Goal: Task Accomplishment & Management: Manage account settings

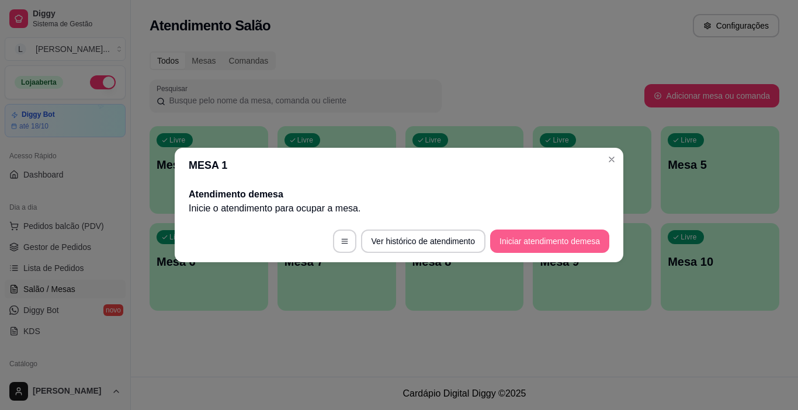
click at [536, 240] on button "Iniciar atendimento de mesa" at bounding box center [549, 241] width 119 height 23
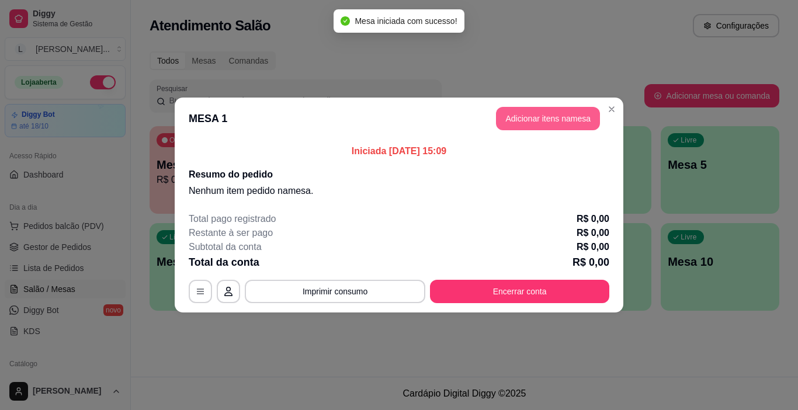
click at [557, 121] on button "Adicionar itens na mesa" at bounding box center [548, 118] width 104 height 23
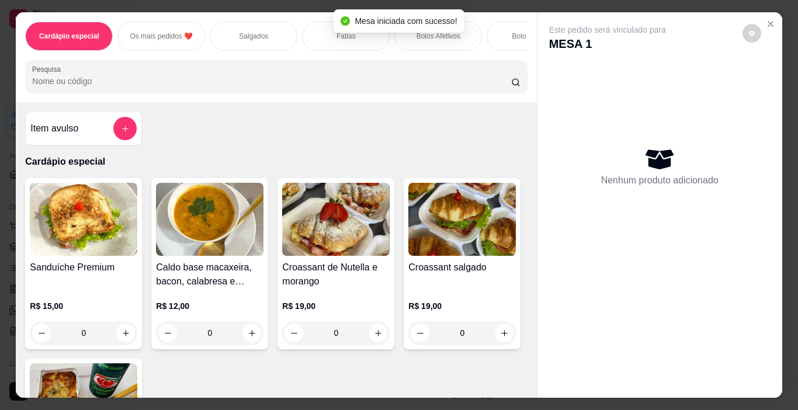
click at [264, 34] on div "Salgados" at bounding box center [254, 36] width 88 height 29
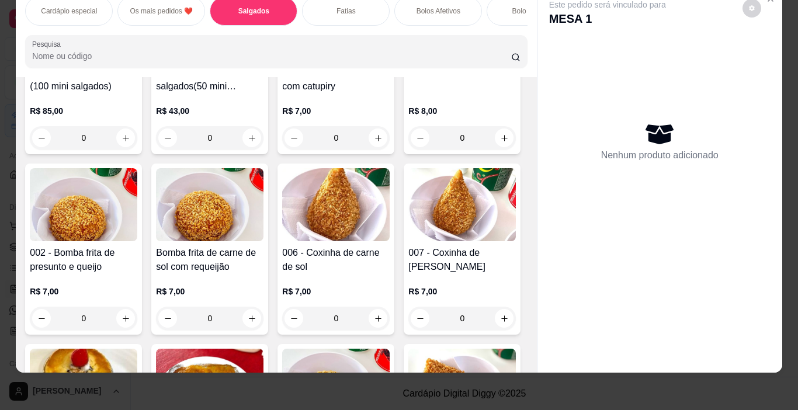
scroll to position [753, 0]
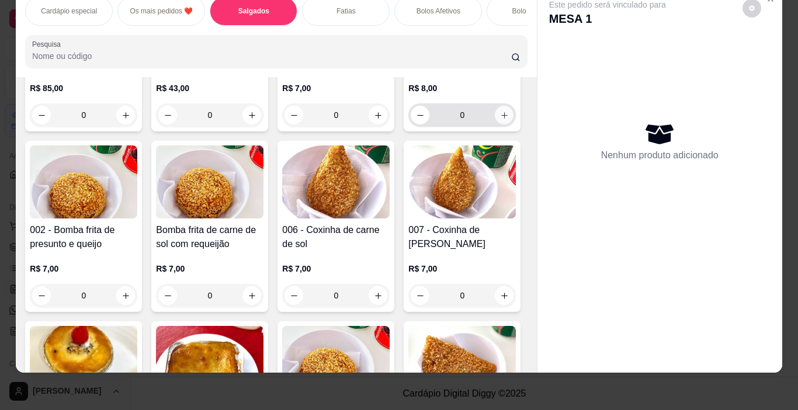
click at [500, 120] on icon "increase-product-quantity" at bounding box center [504, 115] width 9 height 9
type input "1"
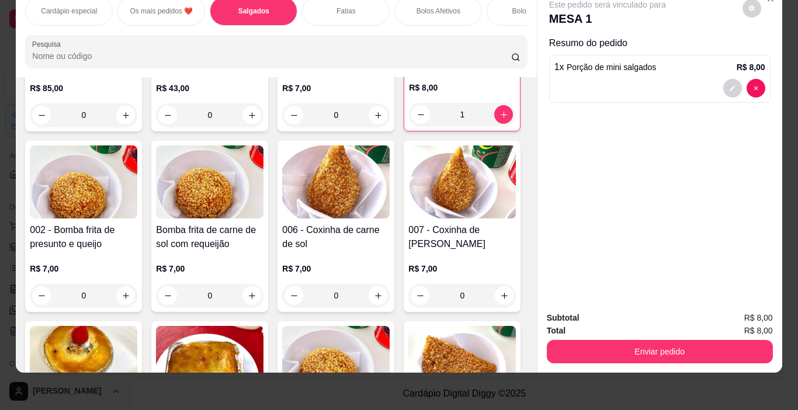
click at [342, 6] on p "Fatias" at bounding box center [346, 10] width 19 height 9
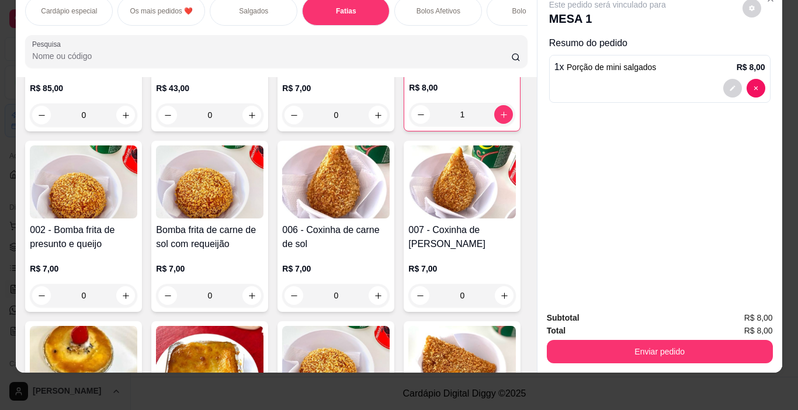
scroll to position [1525, 0]
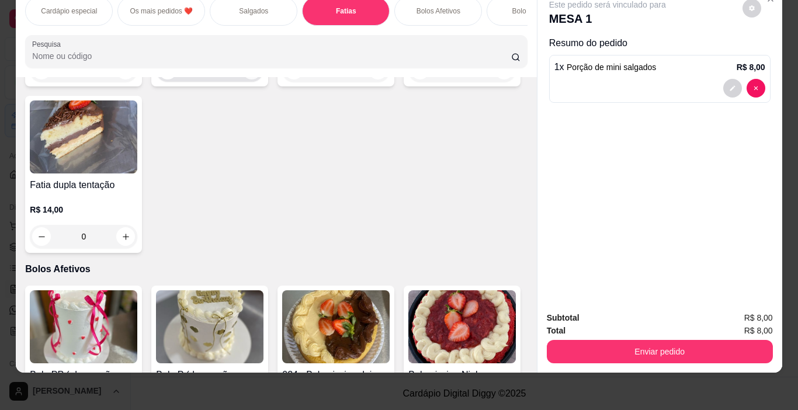
click at [253, 79] on button "increase-product-quantity" at bounding box center [252, 70] width 19 height 19
type input "1"
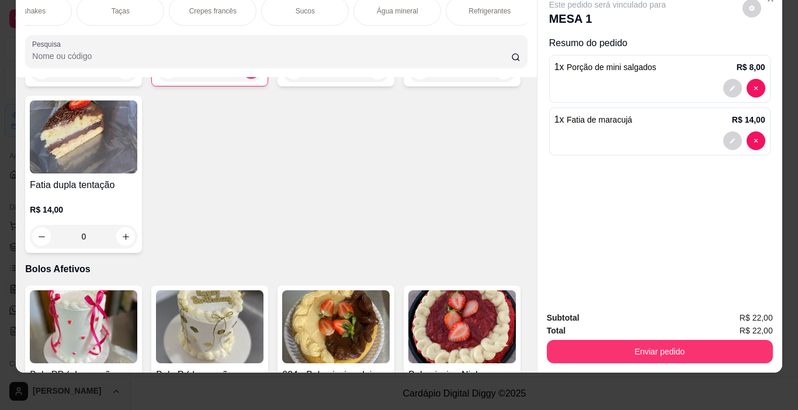
scroll to position [0, 1338]
click at [295, 9] on div "Sucos" at bounding box center [301, 10] width 88 height 29
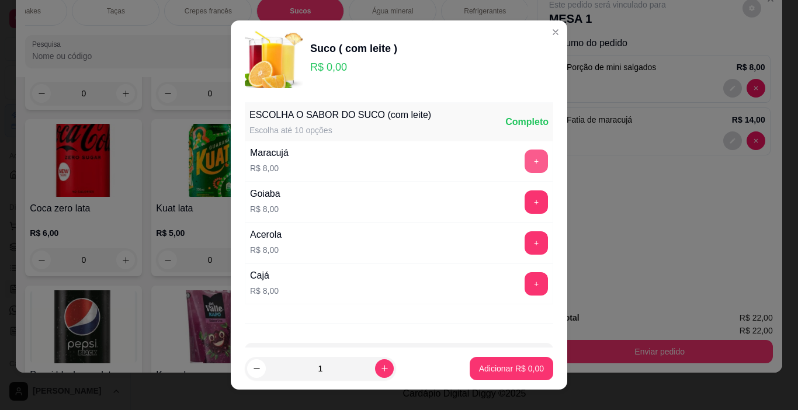
click at [525, 160] on button "+" at bounding box center [536, 161] width 23 height 23
click at [525, 165] on button "+" at bounding box center [536, 161] width 23 height 23
click at [493, 363] on p "Adicionar R$ 16,00" at bounding box center [509, 369] width 70 height 12
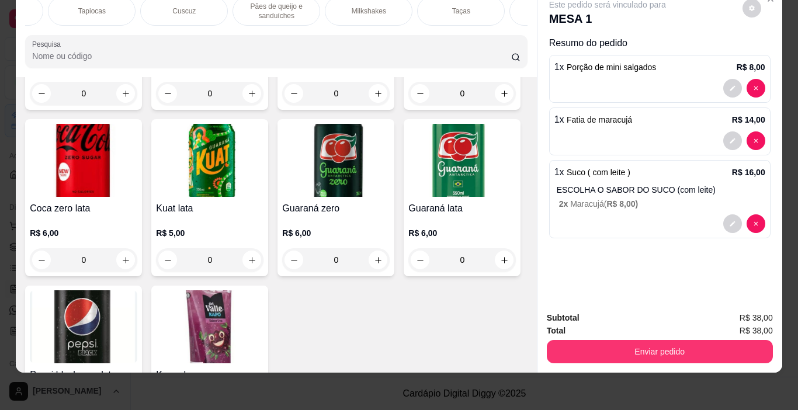
scroll to position [0, 995]
click at [352, 6] on p "Milkshakes" at bounding box center [367, 10] width 34 height 9
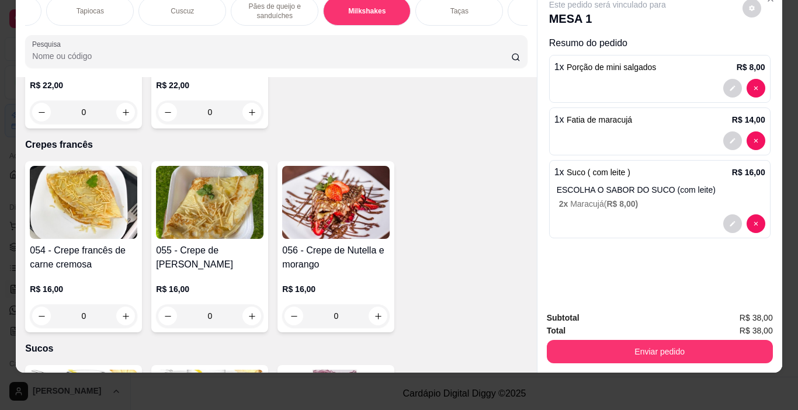
type input "1"
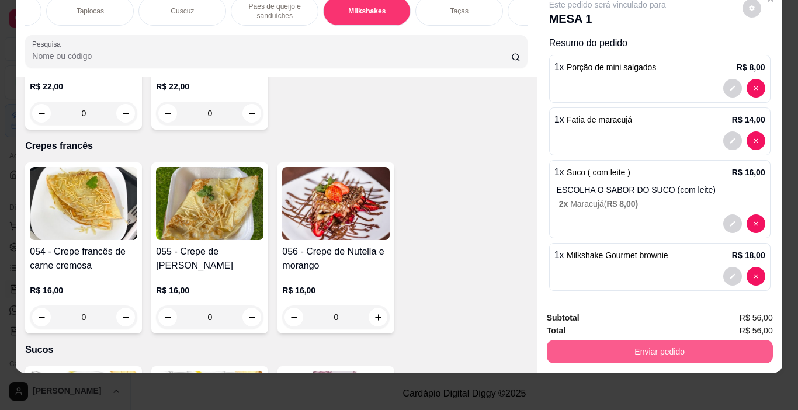
click at [667, 342] on button "Enviar pedido" at bounding box center [660, 351] width 226 height 23
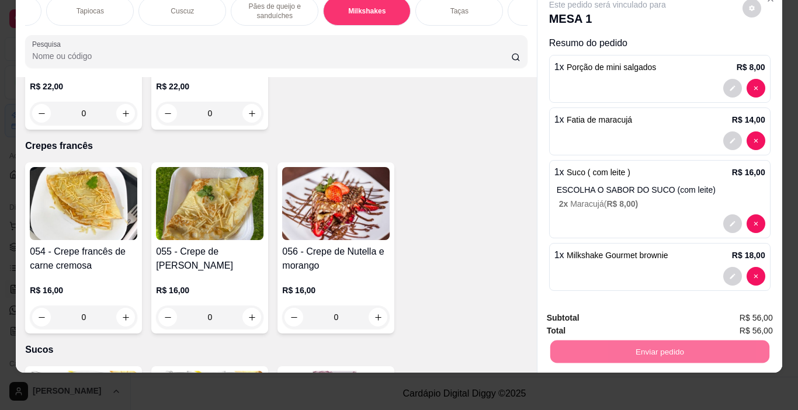
click at [747, 317] on button "Enviar pedido" at bounding box center [742, 314] width 66 height 22
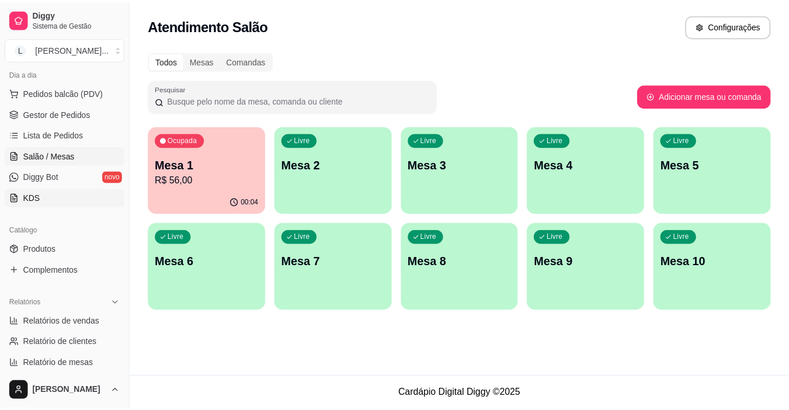
scroll to position [175, 0]
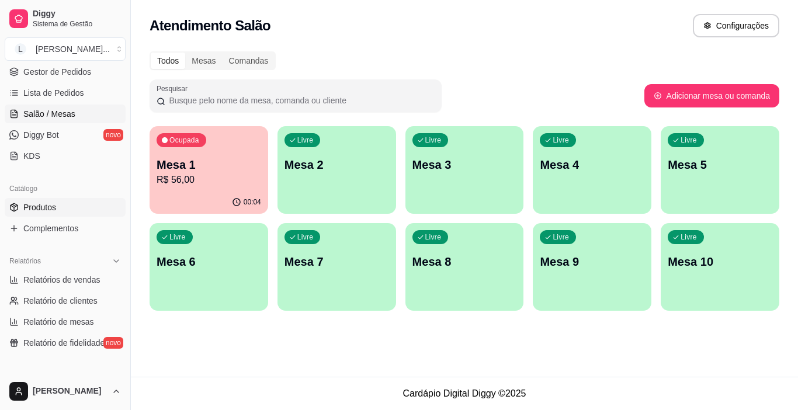
click at [70, 206] on link "Produtos" at bounding box center [65, 207] width 121 height 19
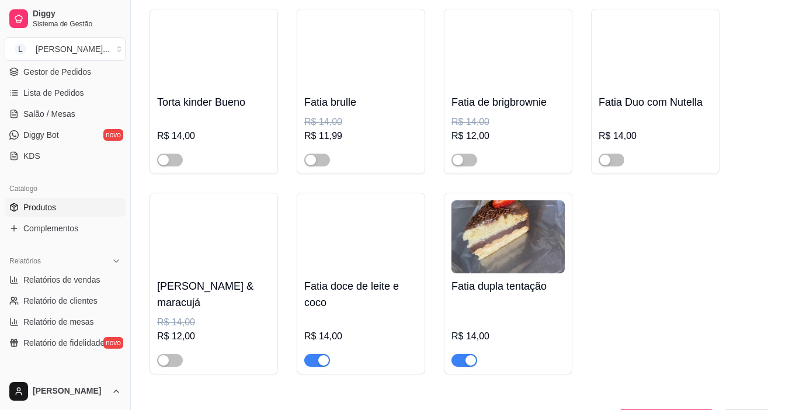
scroll to position [5851, 0]
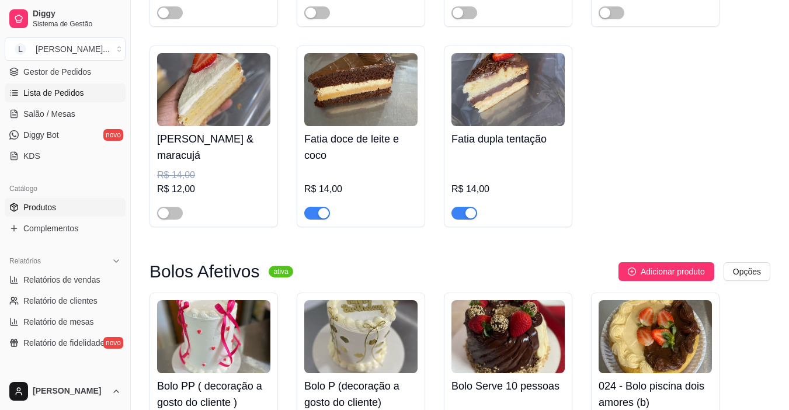
click at [72, 92] on span "Lista de Pedidos" at bounding box center [53, 93] width 61 height 12
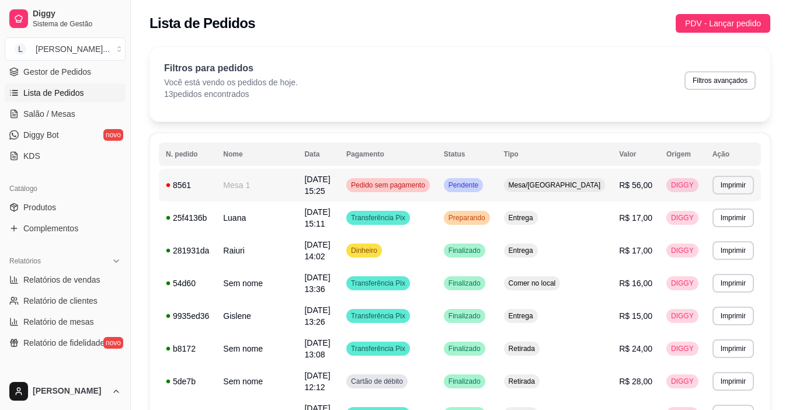
click at [374, 184] on td "Pedido sem pagamento" at bounding box center [389, 185] width 98 height 33
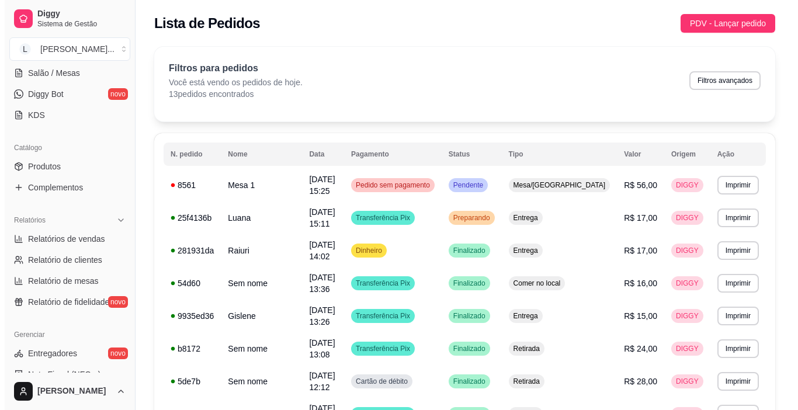
scroll to position [79, 0]
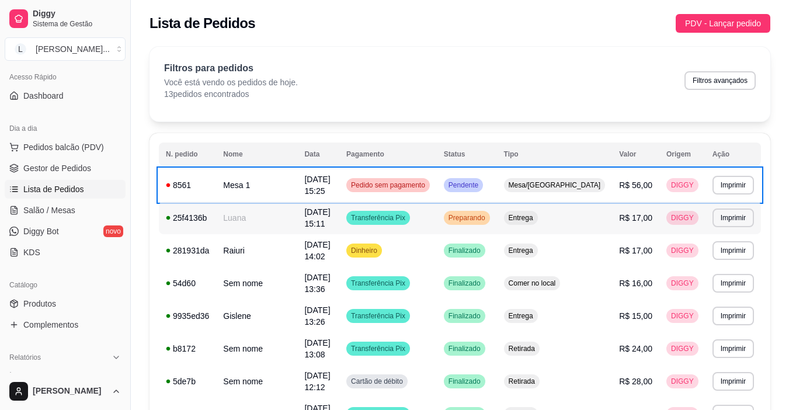
click at [437, 212] on td "Transferência Pix" at bounding box center [389, 218] width 98 height 33
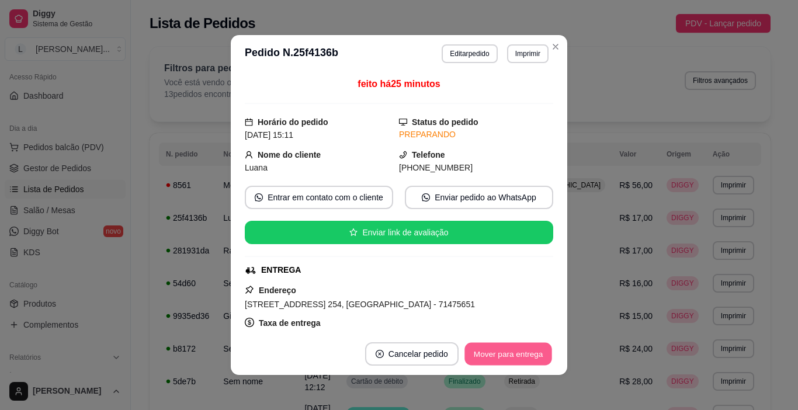
click at [502, 362] on button "Mover para entrega" at bounding box center [509, 354] width 88 height 23
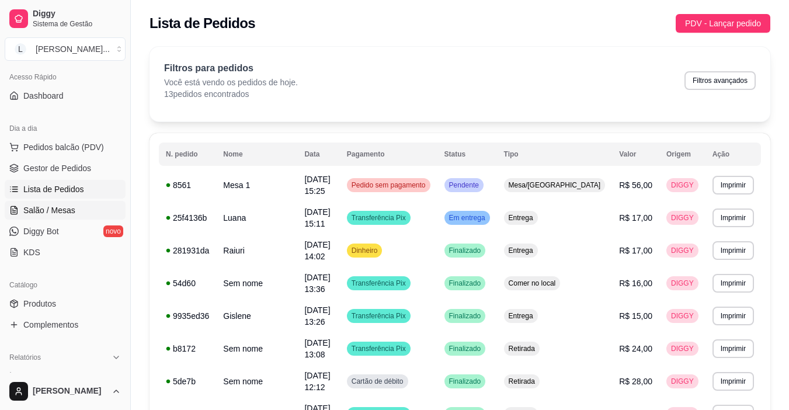
click at [53, 209] on span "Salão / Mesas" at bounding box center [49, 211] width 52 height 12
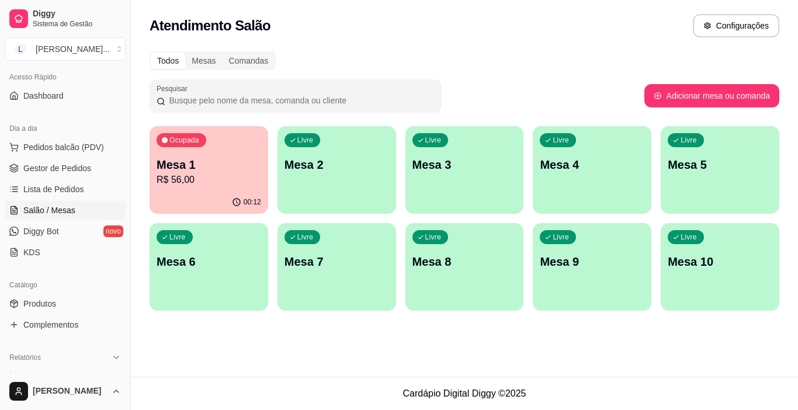
click at [225, 153] on div "Ocupada Mesa 1 R$ 56,00" at bounding box center [209, 158] width 119 height 65
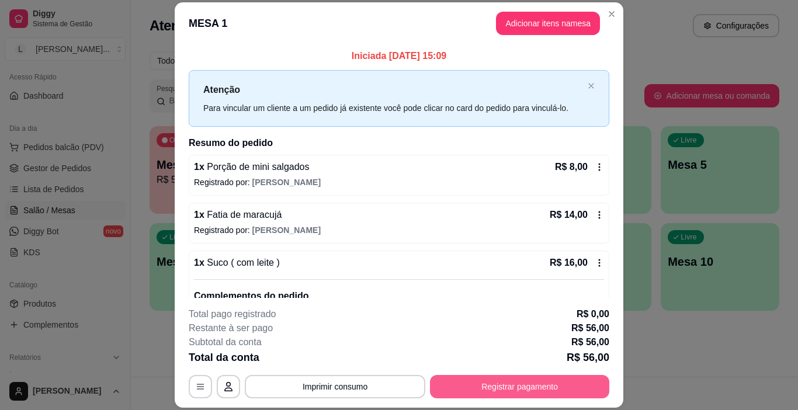
click at [517, 389] on button "Registrar pagamento" at bounding box center [519, 386] width 179 height 23
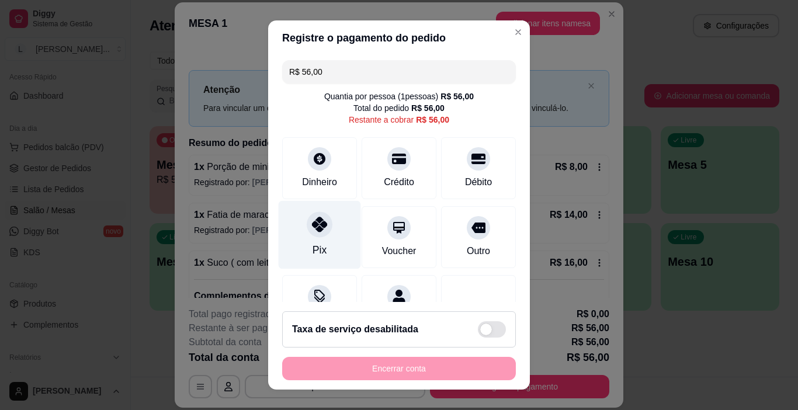
click at [312, 219] on icon at bounding box center [319, 224] width 15 height 15
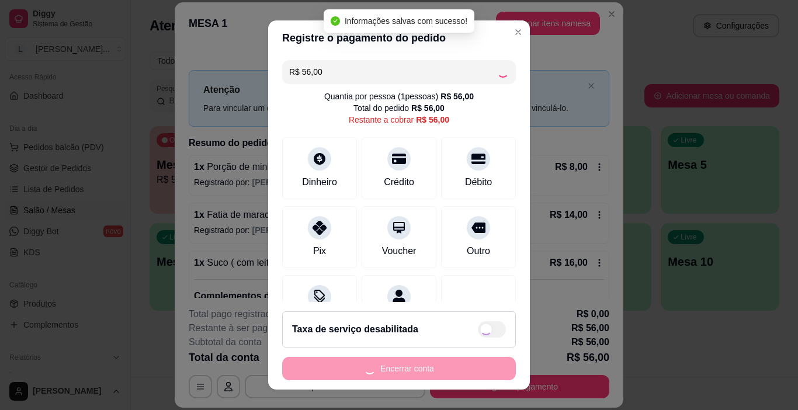
type input "R$ 0,00"
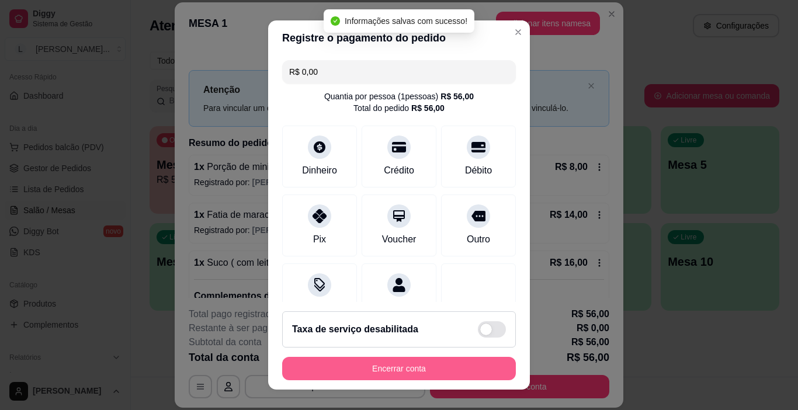
click at [381, 367] on button "Encerrar conta" at bounding box center [399, 368] width 234 height 23
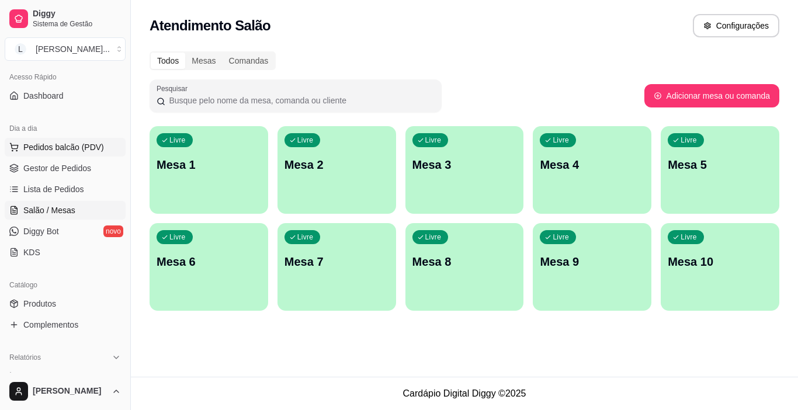
click at [68, 148] on span "Pedidos balcão (PDV)" at bounding box center [63, 147] width 81 height 12
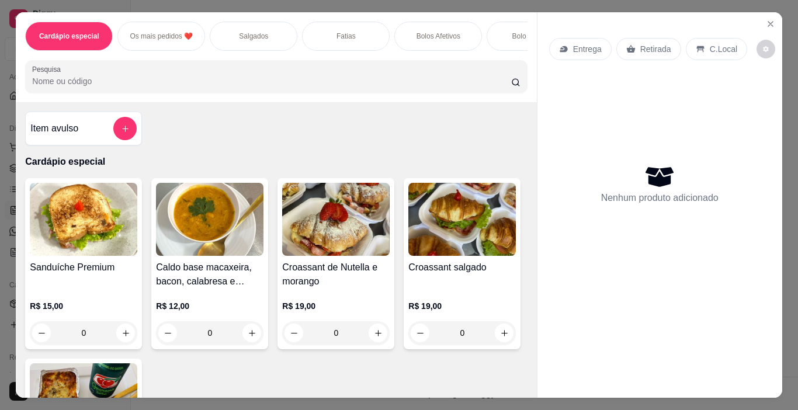
click at [503, 36] on div "Bolo gelado" at bounding box center [531, 36] width 88 height 29
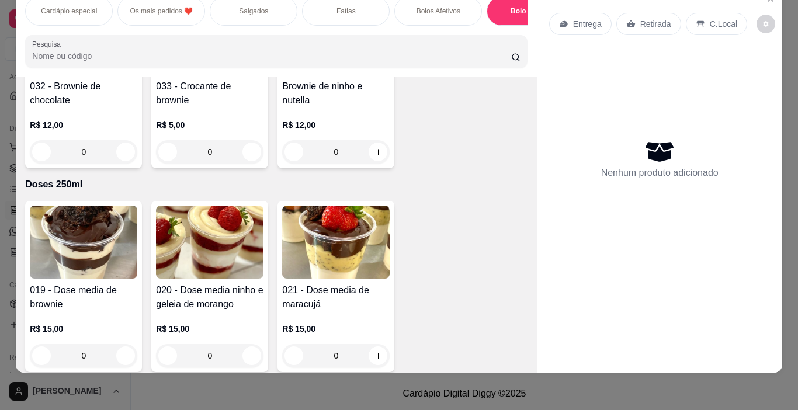
scroll to position [2564, 0]
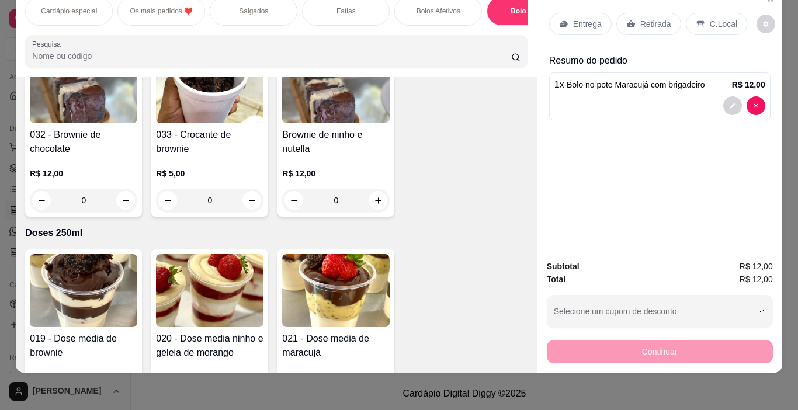
type input "1"
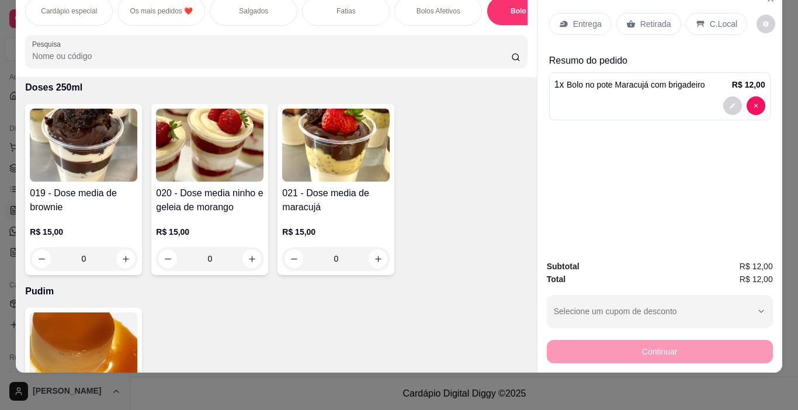
scroll to position [2727, 0]
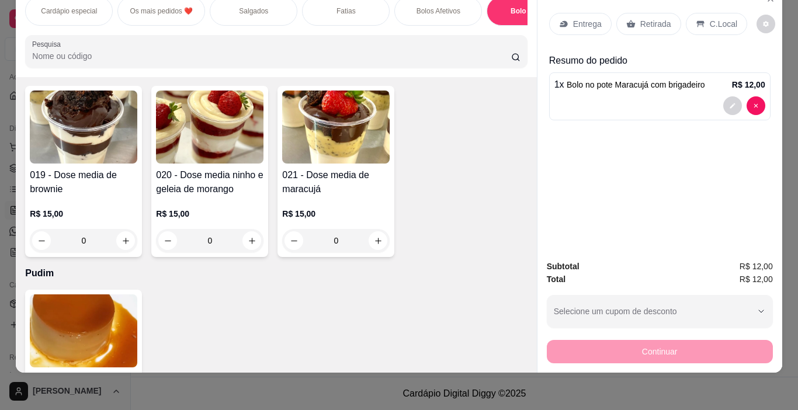
type input "1"
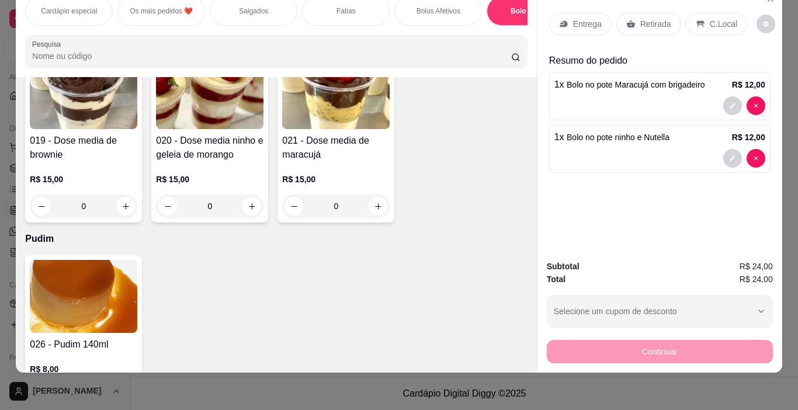
scroll to position [2797, 0]
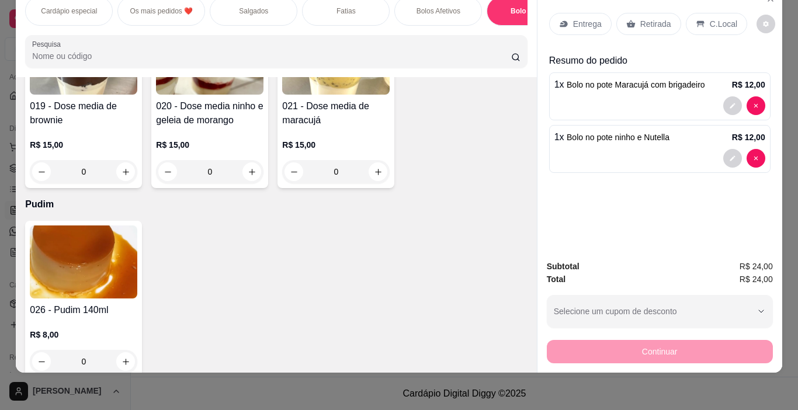
type input "1"
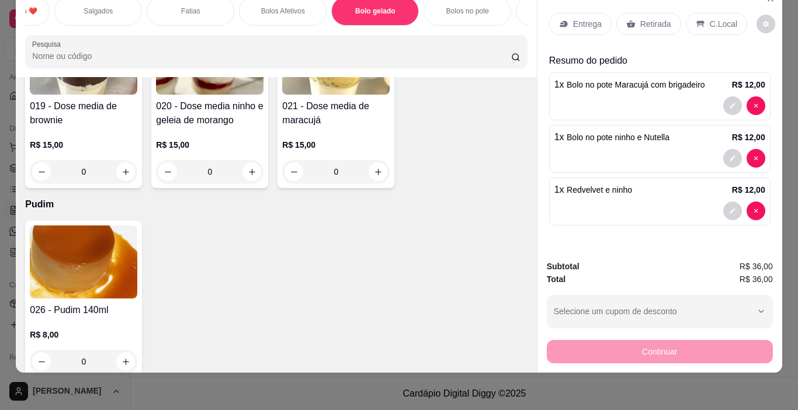
scroll to position [0, 148]
click at [113, 6] on p "Salgados" at bounding box center [105, 10] width 29 height 9
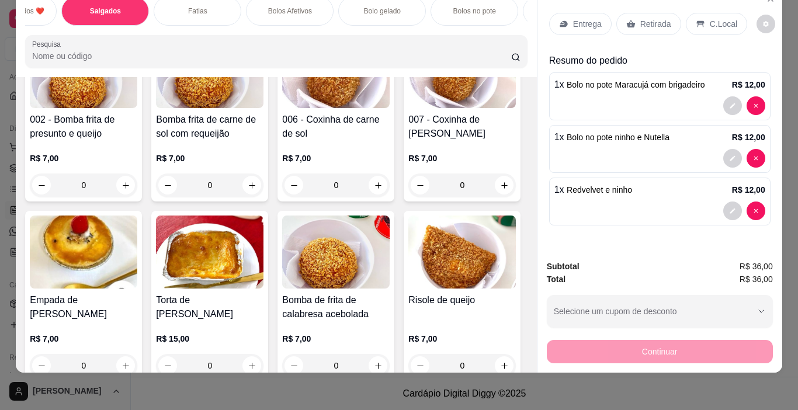
scroll to position [887, 0]
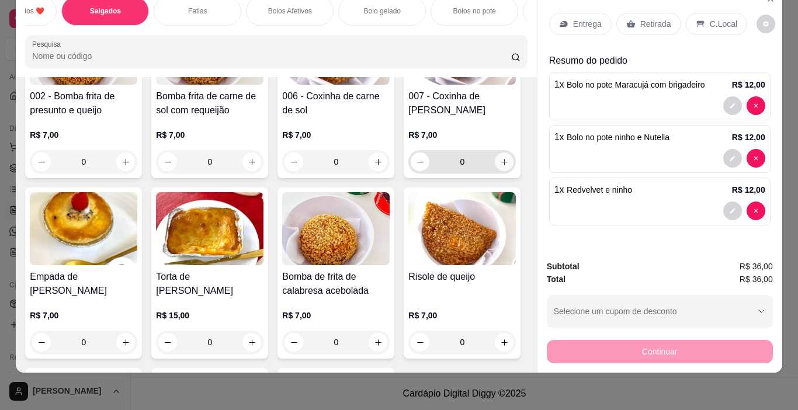
click at [495, 171] on button "increase-product-quantity" at bounding box center [504, 162] width 19 height 19
type input "1"
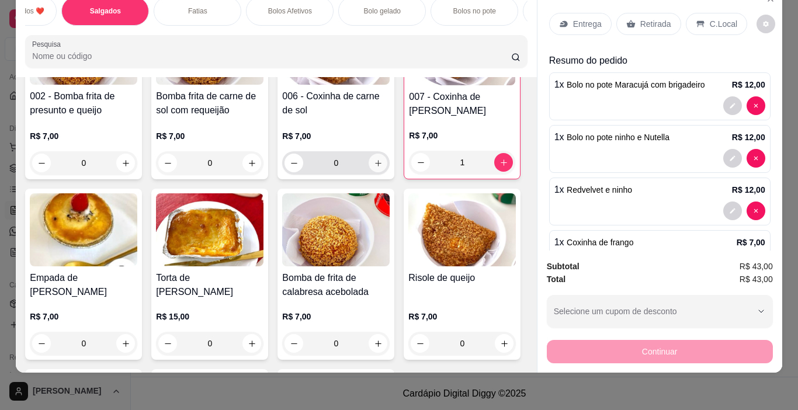
click at [374, 168] on icon "increase-product-quantity" at bounding box center [378, 163] width 9 height 9
type input "1"
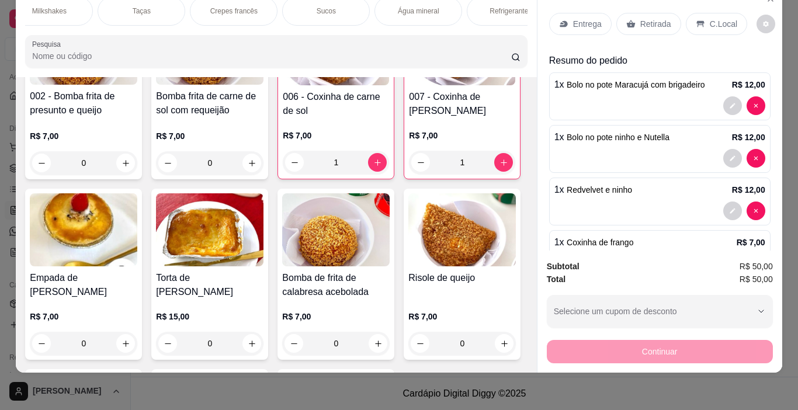
scroll to position [0, 1415]
drag, startPoint x: 400, startPoint y: 5, endPoint x: 373, endPoint y: 39, distance: 42.8
click at [400, 6] on p "Refrigerantes" at bounding box center [408, 10] width 42 height 9
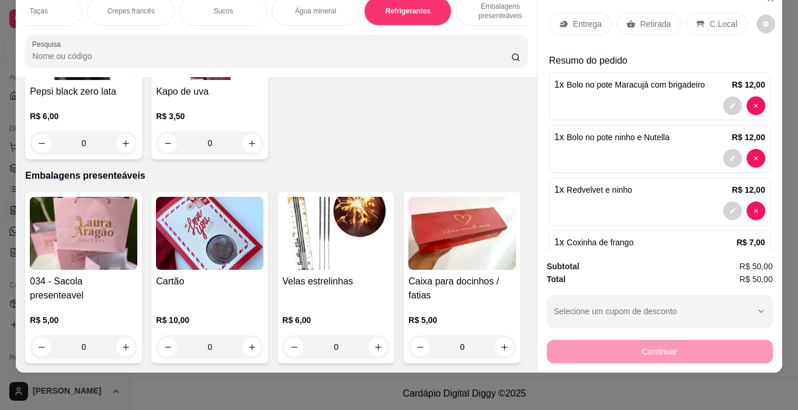
scroll to position [6074, 0]
type input "1"
click at [643, 18] on p "Retirada" at bounding box center [655, 24] width 31 height 12
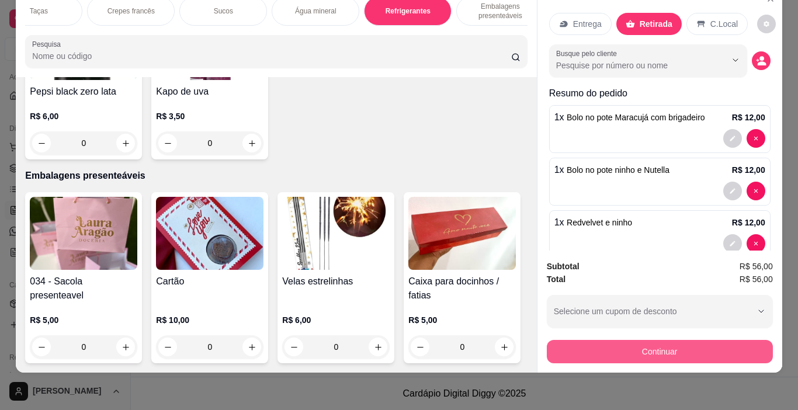
click at [649, 340] on button "Continuar" at bounding box center [660, 351] width 226 height 23
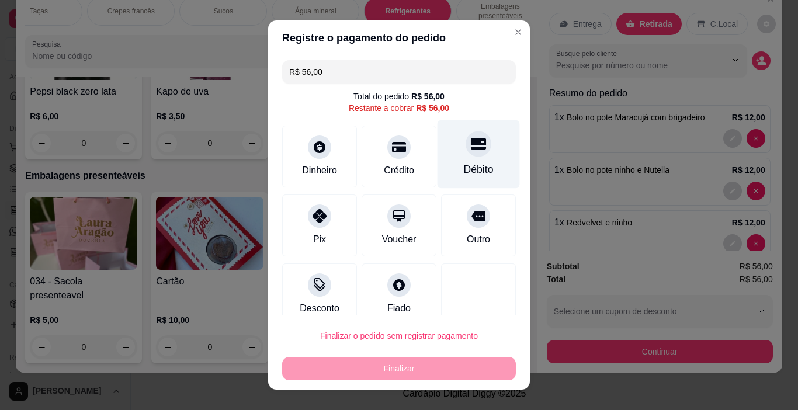
click at [467, 155] on div "Débito" at bounding box center [479, 154] width 82 height 68
type input "R$ 0,00"
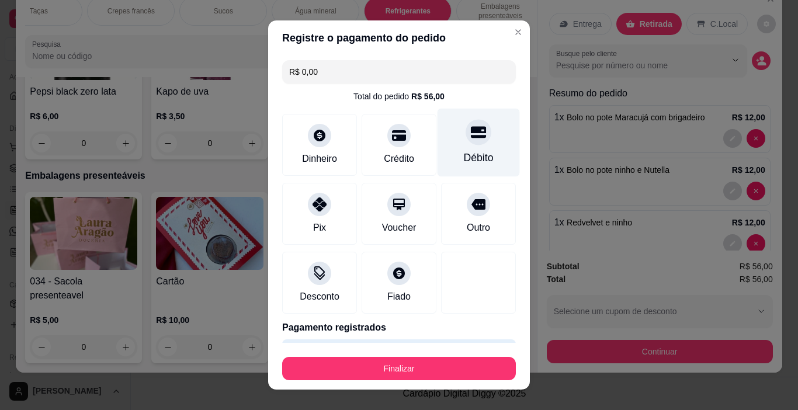
click at [451, 144] on div "Débito" at bounding box center [479, 143] width 82 height 68
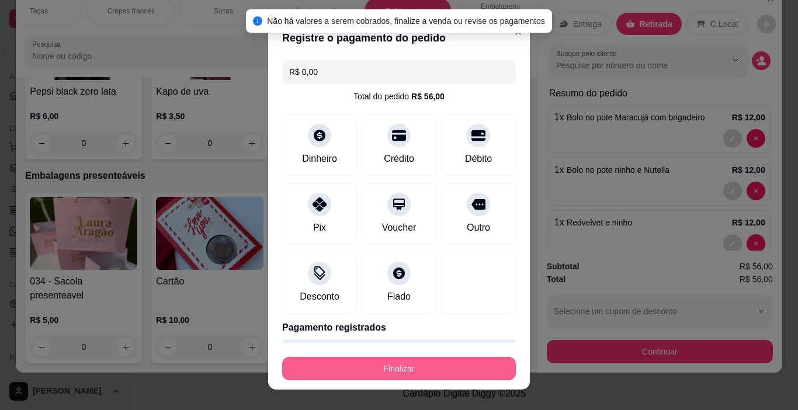
click at [417, 369] on button "Finalizar" at bounding box center [399, 368] width 234 height 23
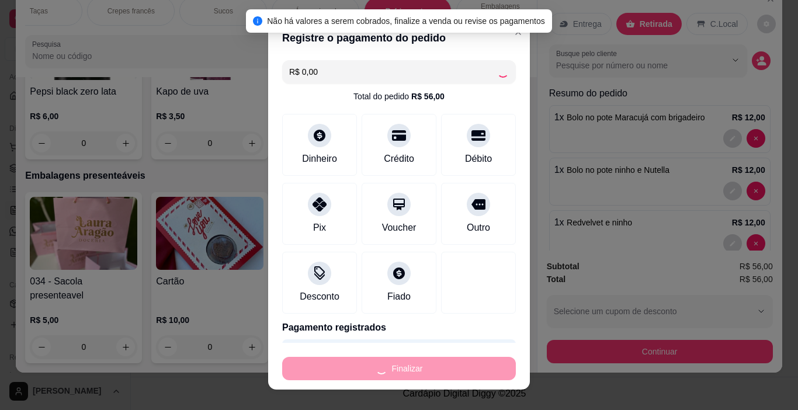
type input "0"
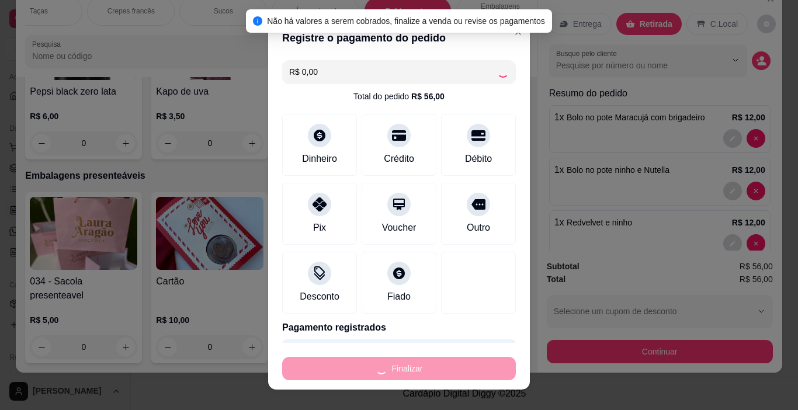
type input "0"
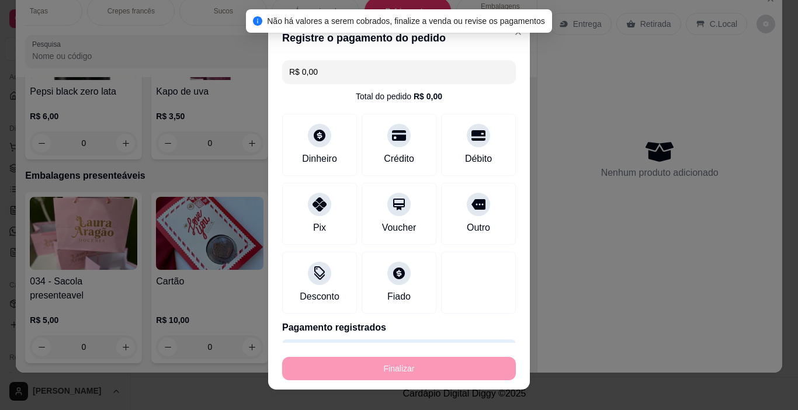
type input "-R$ 56,00"
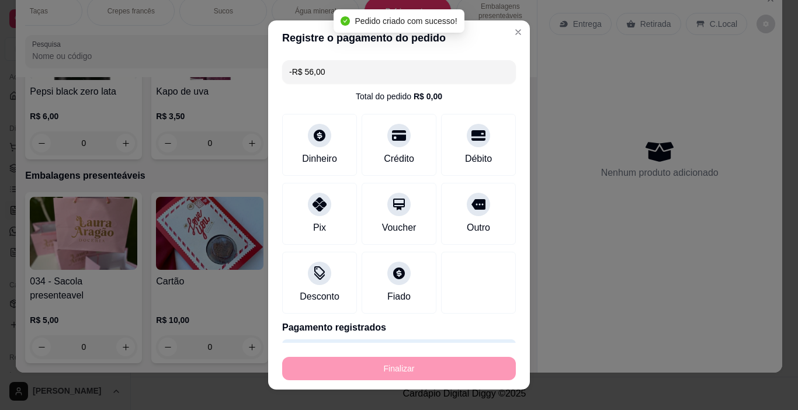
scroll to position [6071, 0]
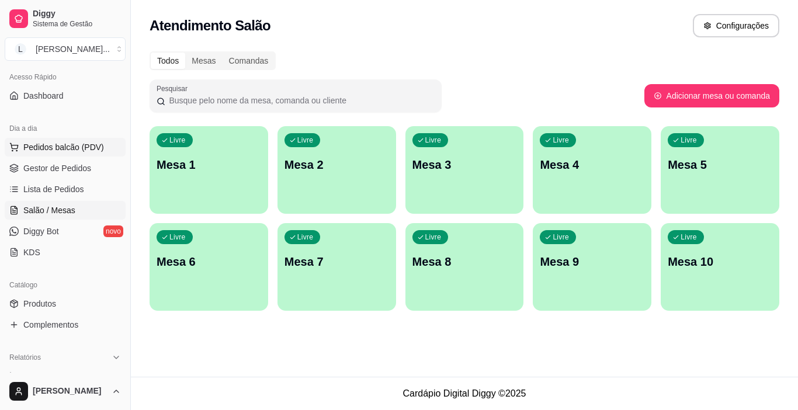
click at [79, 143] on span "Pedidos balcão (PDV)" at bounding box center [63, 147] width 81 height 12
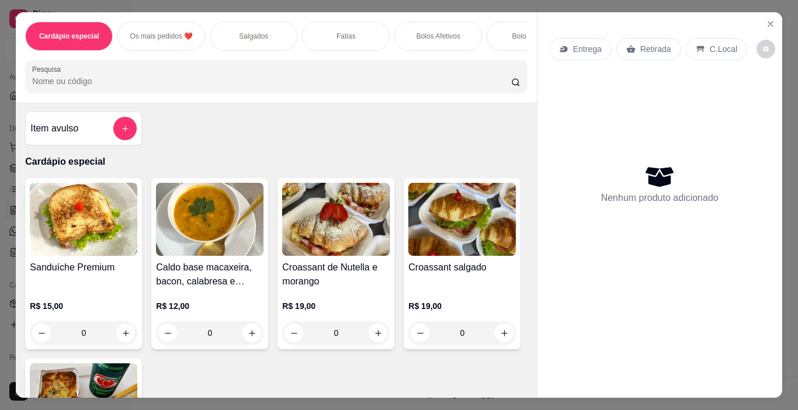
click at [339, 36] on p "Fatias" at bounding box center [346, 36] width 19 height 9
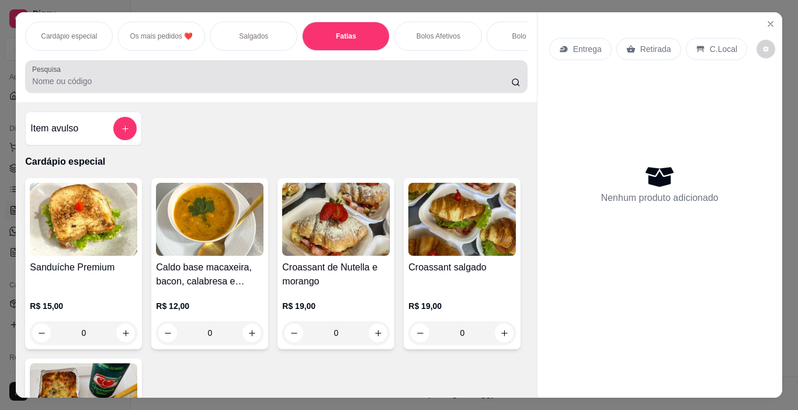
scroll to position [29, 0]
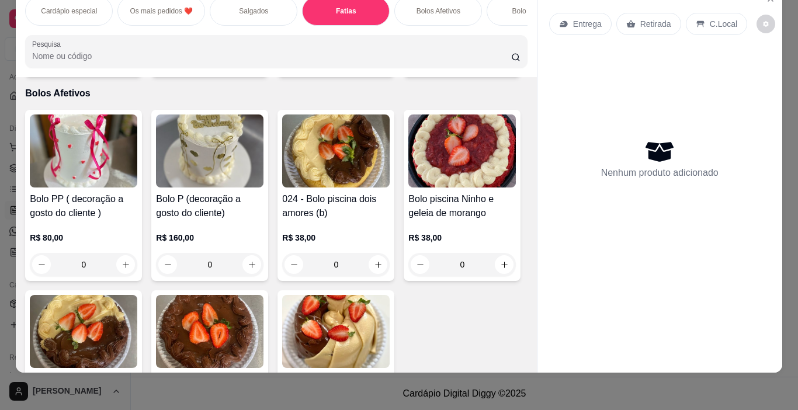
click at [248, 65] on icon "increase-product-quantity" at bounding box center [252, 61] width 9 height 9
type input "1"
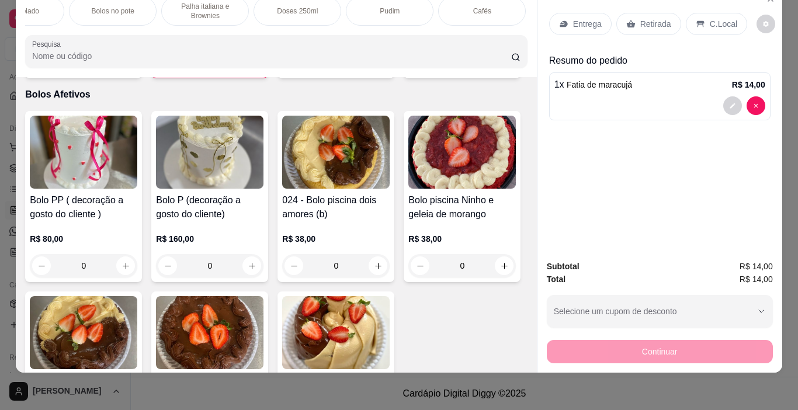
scroll to position [0, 550]
click at [271, 10] on div "Doses 250ml" at bounding box center [258, 10] width 88 height 29
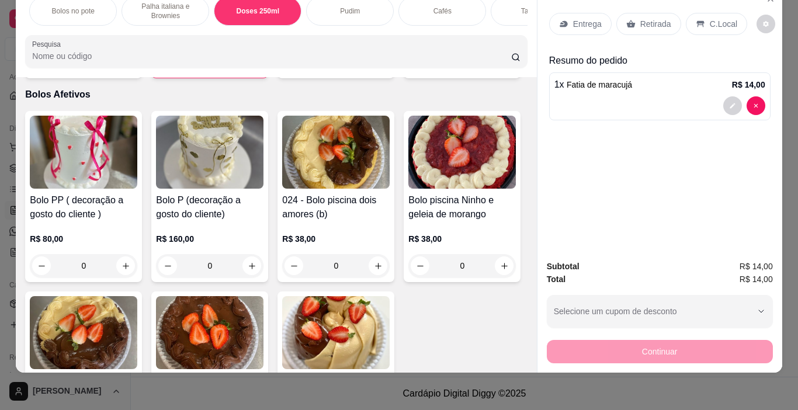
scroll to position [3240, 0]
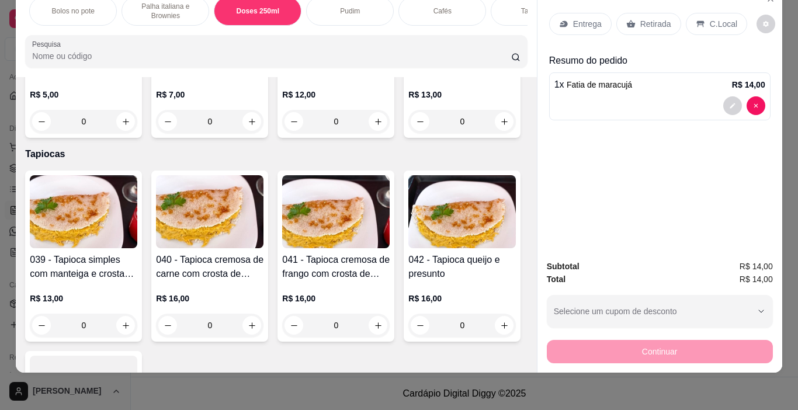
type input "1"
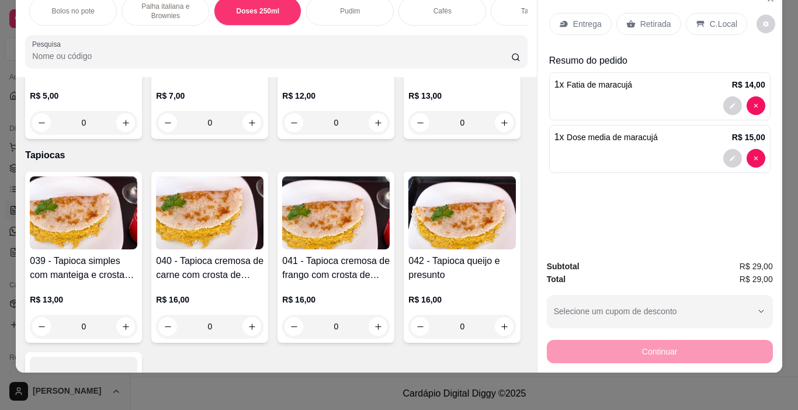
click at [645, 18] on p "Retirada" at bounding box center [655, 24] width 31 height 12
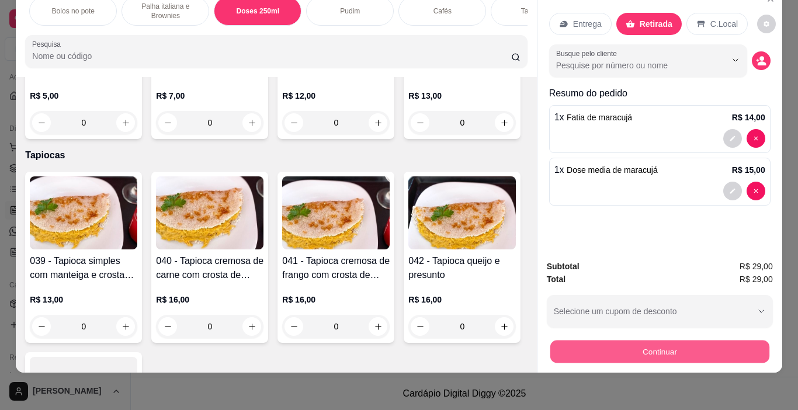
click at [654, 342] on button "Continuar" at bounding box center [659, 352] width 219 height 23
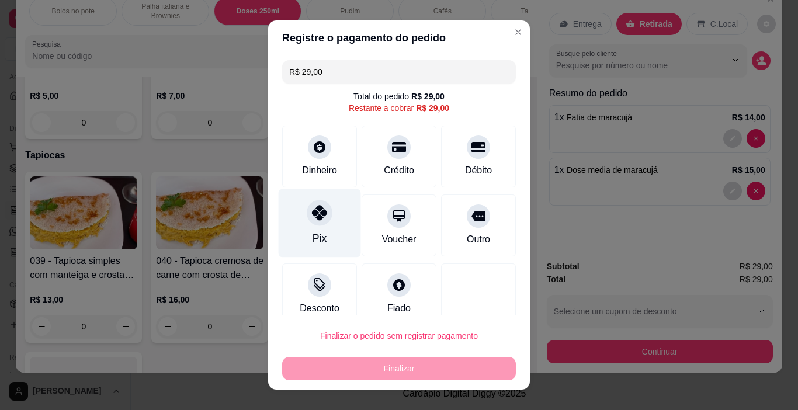
click at [314, 222] on div at bounding box center [320, 213] width 26 height 26
type input "R$ 0,00"
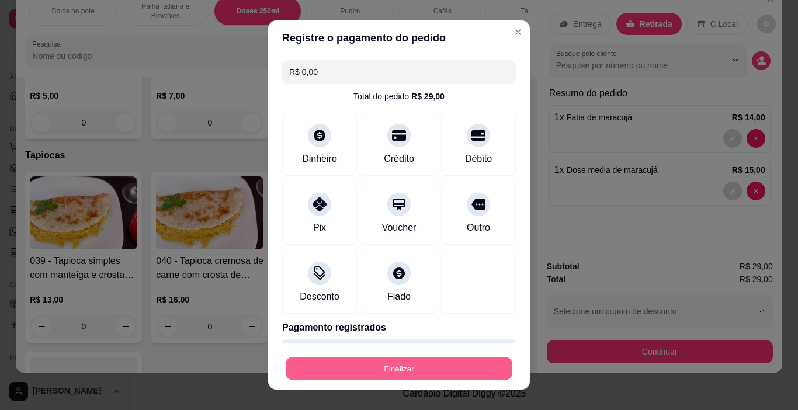
click at [374, 370] on button "Finalizar" at bounding box center [399, 369] width 227 height 23
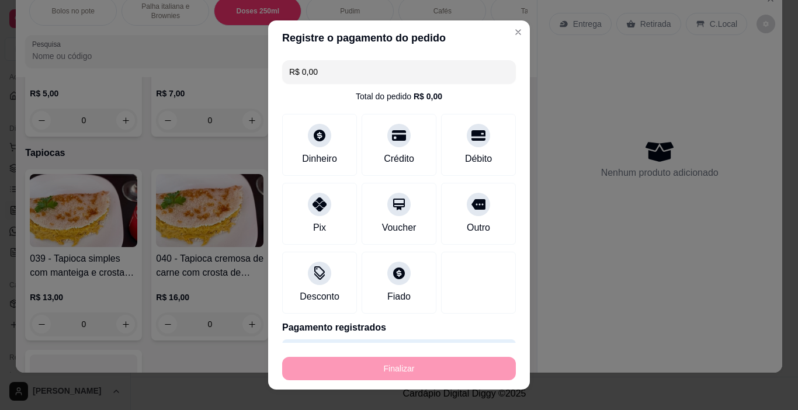
type input "0"
type input "-R$ 29,00"
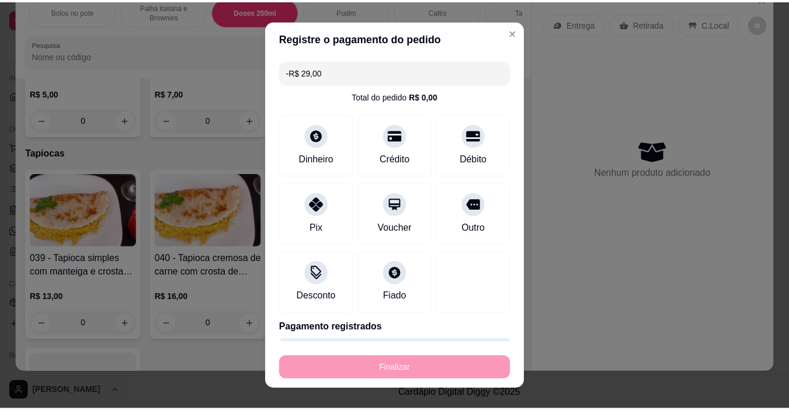
scroll to position [3239, 0]
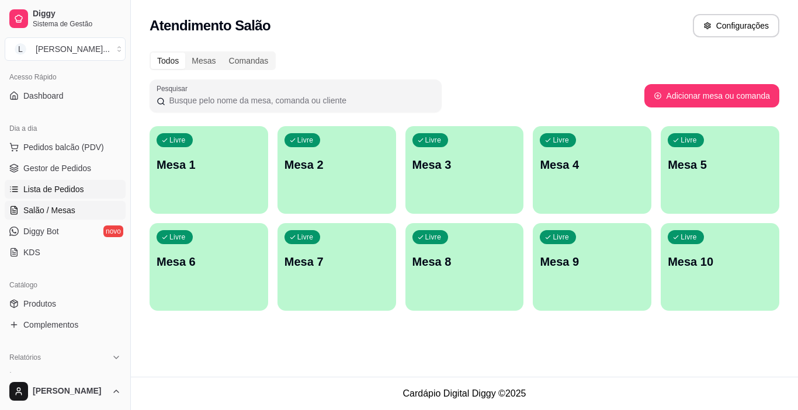
click at [84, 185] on link "Lista de Pedidos" at bounding box center [65, 189] width 121 height 19
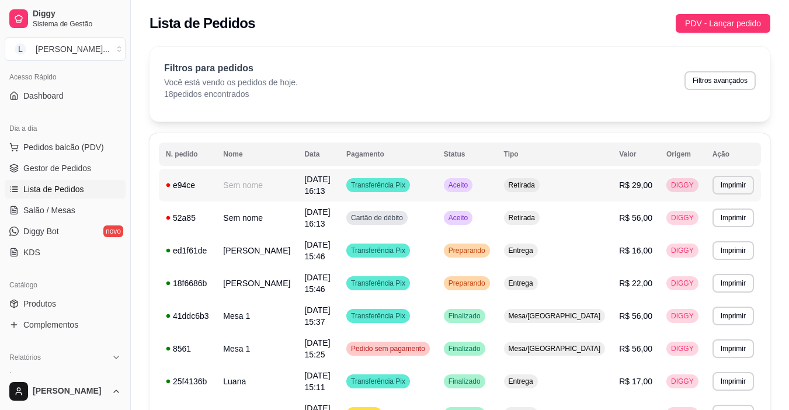
click at [479, 192] on td "Aceito" at bounding box center [467, 185] width 60 height 33
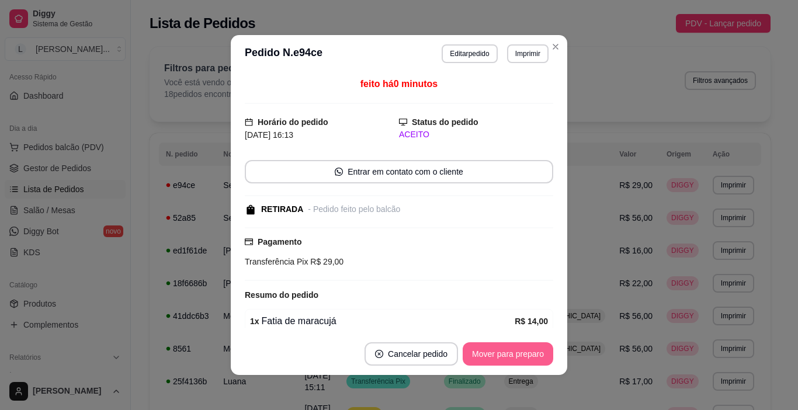
click at [513, 352] on button "Mover para preparo" at bounding box center [508, 353] width 91 height 23
click at [513, 352] on div "Mover para preparo" at bounding box center [499, 353] width 107 height 23
click at [513, 352] on button "Mover para preparo" at bounding box center [508, 353] width 91 height 23
click at [513, 352] on div "Mover para preparo" at bounding box center [499, 353] width 107 height 23
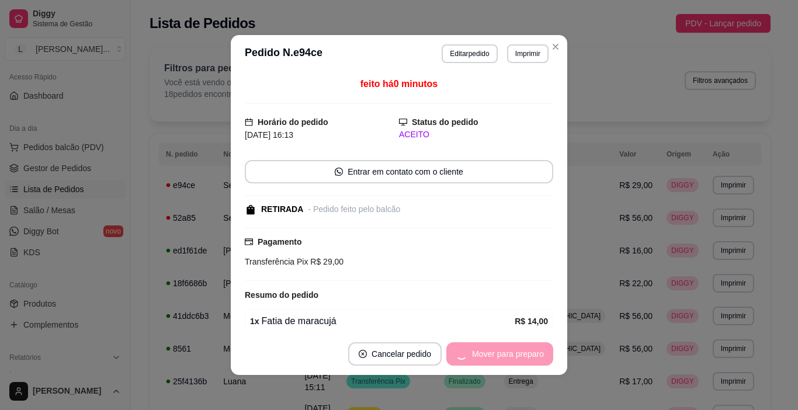
click at [513, 352] on div "Mover para preparo" at bounding box center [499, 353] width 107 height 23
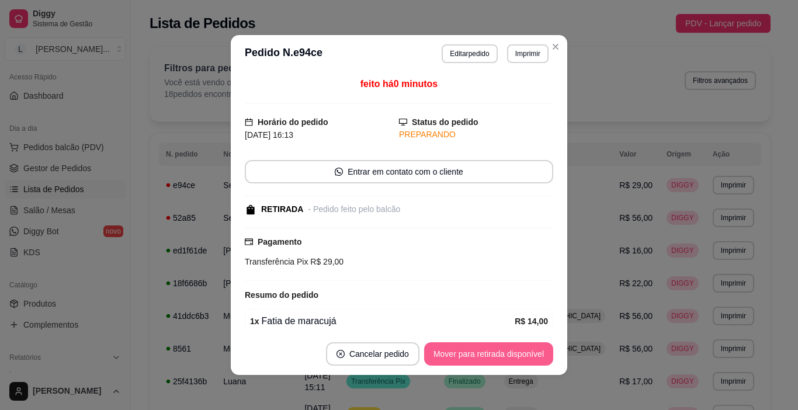
click at [513, 352] on button "Mover para retirada disponível" at bounding box center [488, 353] width 129 height 23
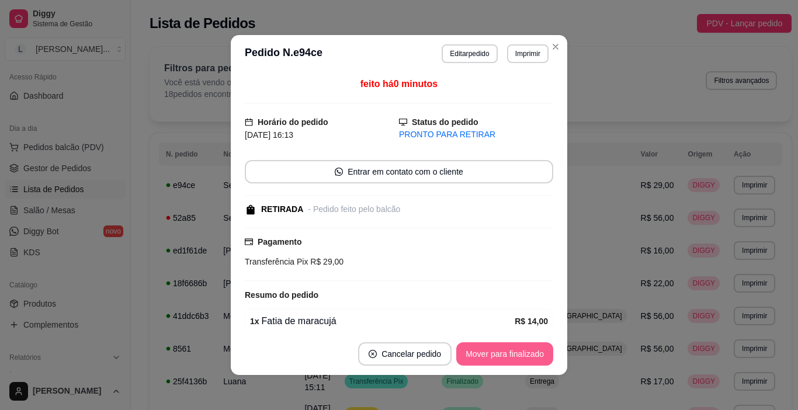
click at [519, 358] on button "Mover para finalizado" at bounding box center [504, 353] width 97 height 23
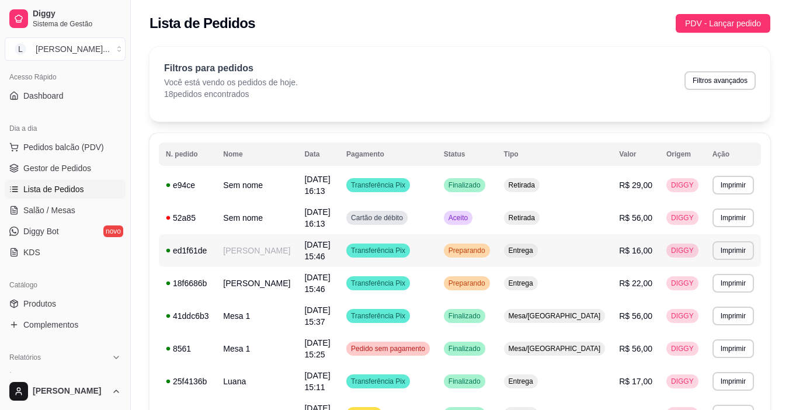
click at [437, 234] on td "Transferência Pix" at bounding box center [389, 250] width 98 height 33
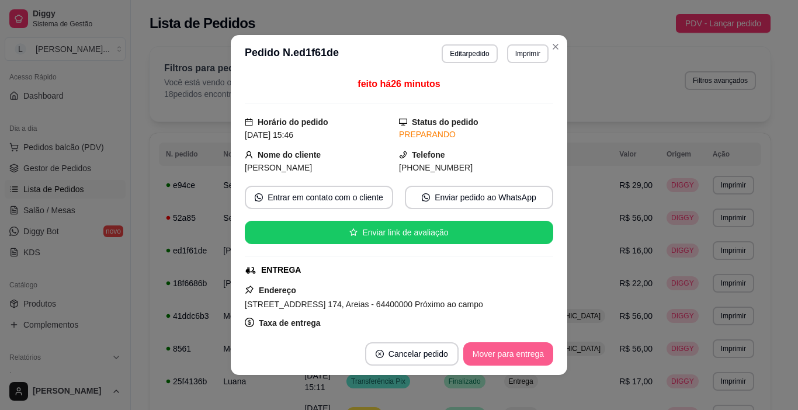
click at [491, 346] on button "Mover para entrega" at bounding box center [508, 353] width 90 height 23
click at [491, 346] on div "Mover para entrega" at bounding box center [500, 353] width 106 height 23
click at [491, 346] on button "Mover para finalizado" at bounding box center [505, 354] width 94 height 23
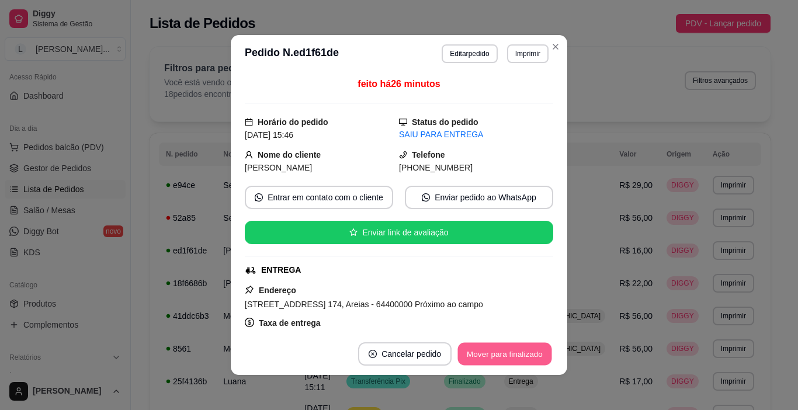
click at [491, 346] on div "Mover para finalizado" at bounding box center [504, 353] width 97 height 23
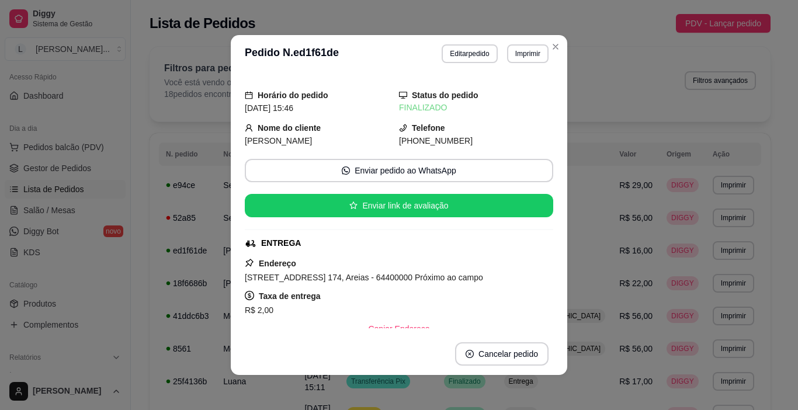
click at [550, 47] on div "Filtros para pedidos Você está vendo os pedidos de hoje. 18 pedidos encontrados…" at bounding box center [460, 84] width 621 height 75
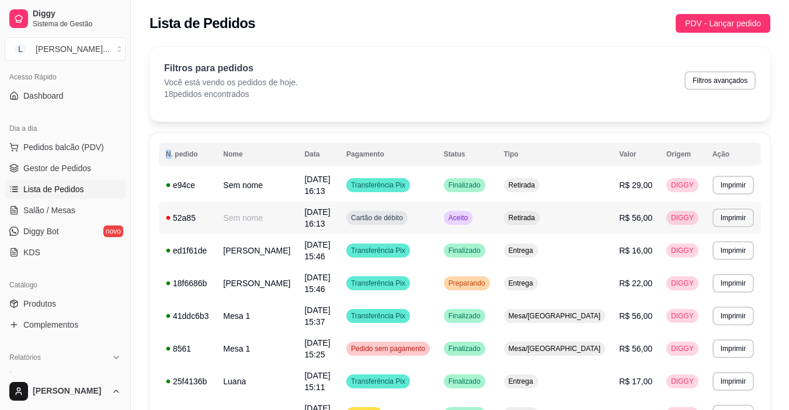
click at [437, 212] on td "Cartão de débito" at bounding box center [389, 218] width 98 height 33
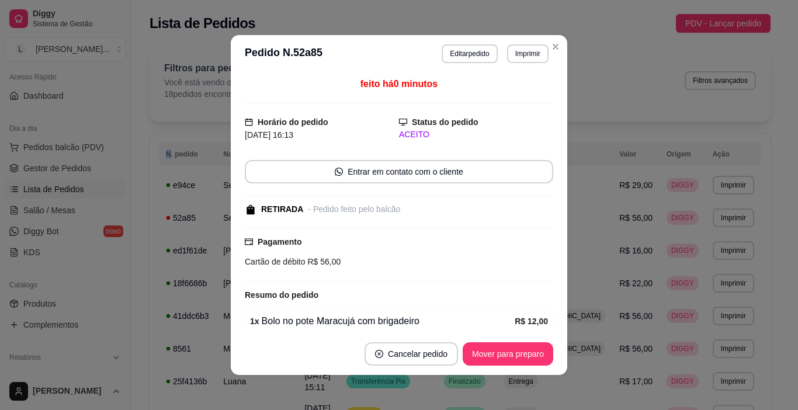
click at [490, 349] on button "Mover para preparo" at bounding box center [508, 353] width 91 height 23
click at [490, 349] on div "Mover para preparo" at bounding box center [499, 353] width 107 height 23
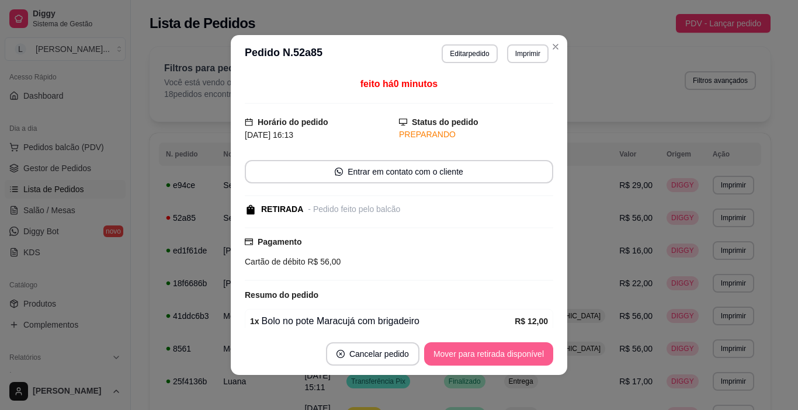
click at [490, 349] on div "Mover para retirada disponível" at bounding box center [488, 353] width 129 height 23
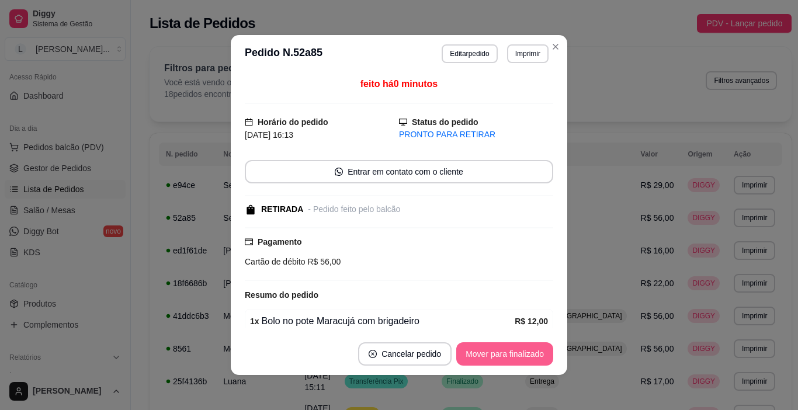
click at [490, 349] on button "Mover para finalizado" at bounding box center [504, 353] width 97 height 23
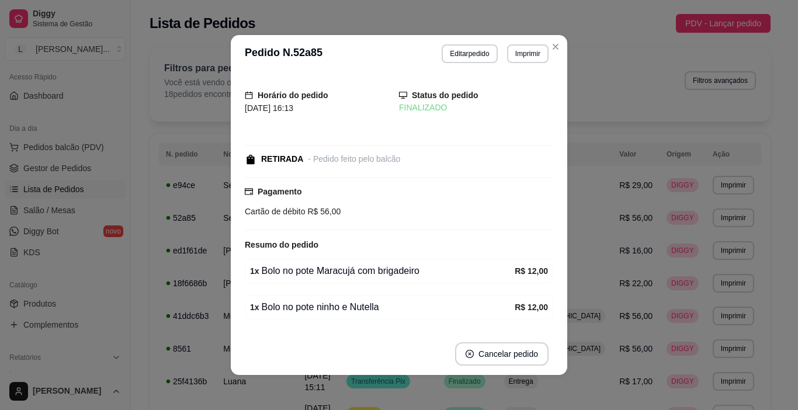
click at [555, 58] on header "**********" at bounding box center [399, 53] width 337 height 37
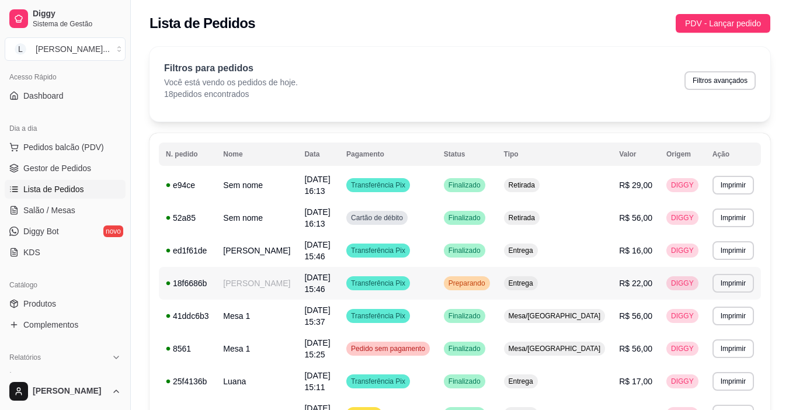
click at [437, 271] on td "Transferência Pix" at bounding box center [389, 283] width 98 height 33
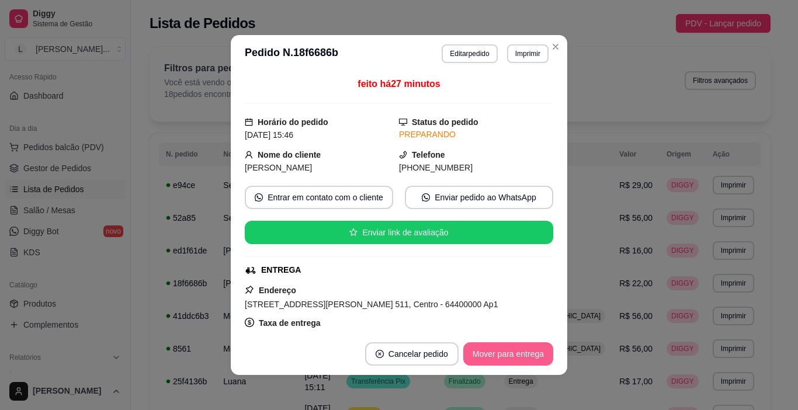
click at [503, 348] on button "Mover para entrega" at bounding box center [508, 353] width 90 height 23
click at [503, 348] on div "Mover para entrega" at bounding box center [500, 353] width 106 height 23
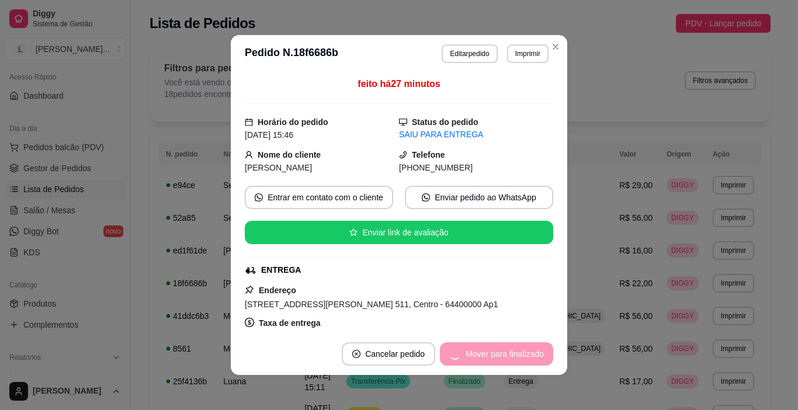
click at [503, 348] on div "Mover para finalizado" at bounding box center [496, 353] width 113 height 23
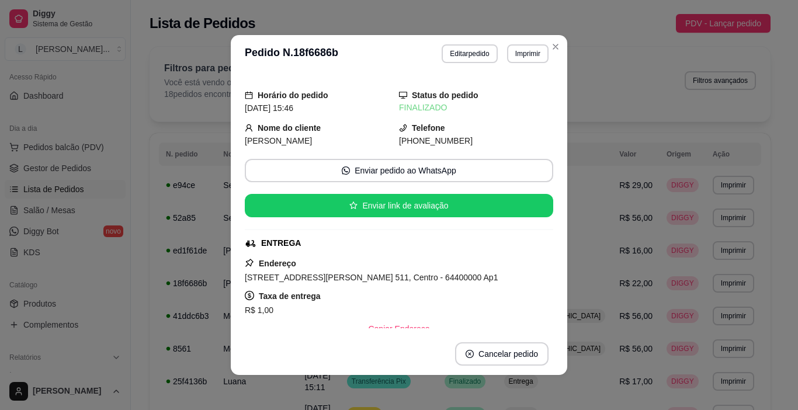
click at [503, 348] on button "Cancelar pedido" at bounding box center [501, 353] width 93 height 23
click at [552, 44] on icon "Close" at bounding box center [555, 46] width 9 height 9
